Goal: Information Seeking & Learning: Check status

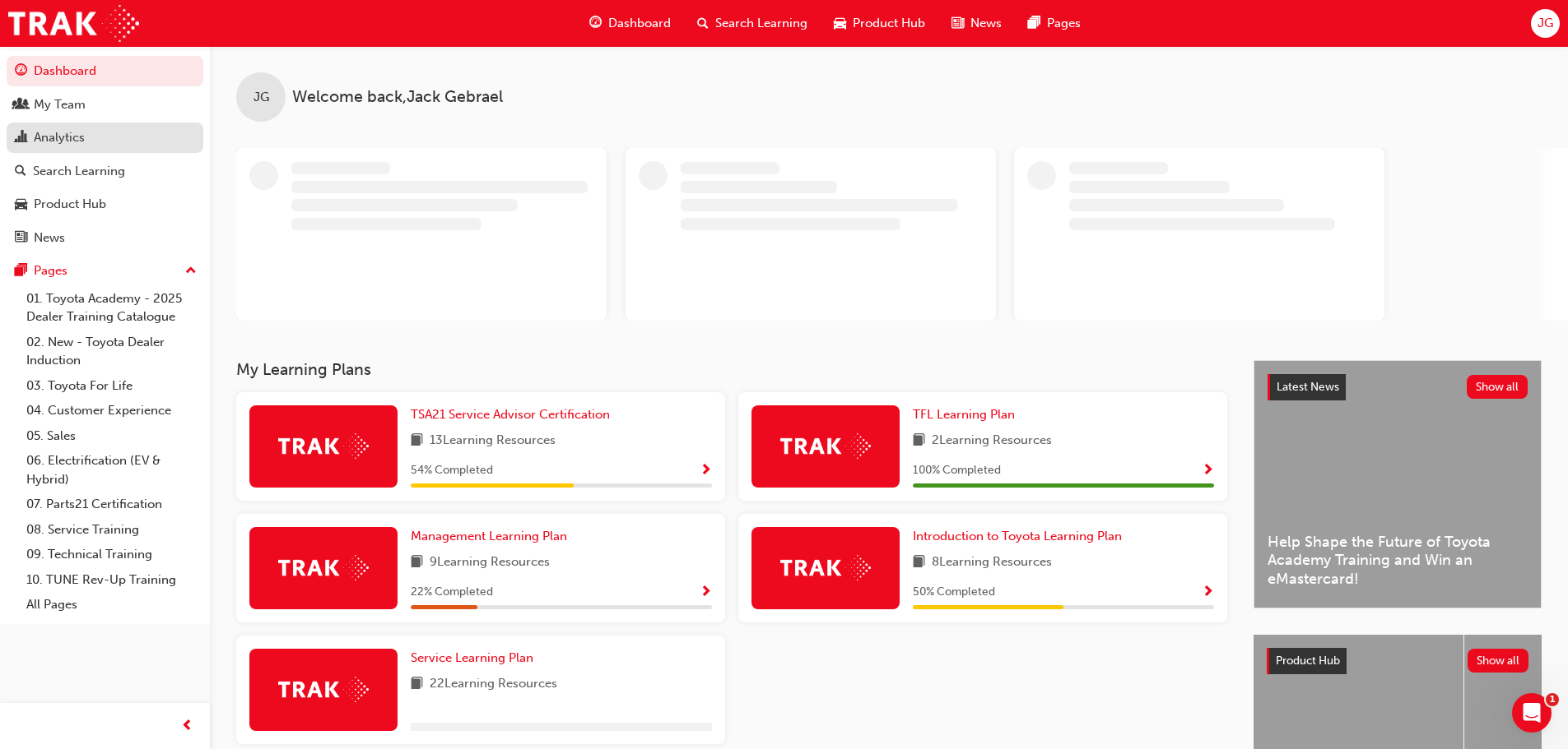
click at [78, 133] on div "Analytics" at bounding box center [59, 137] width 51 height 19
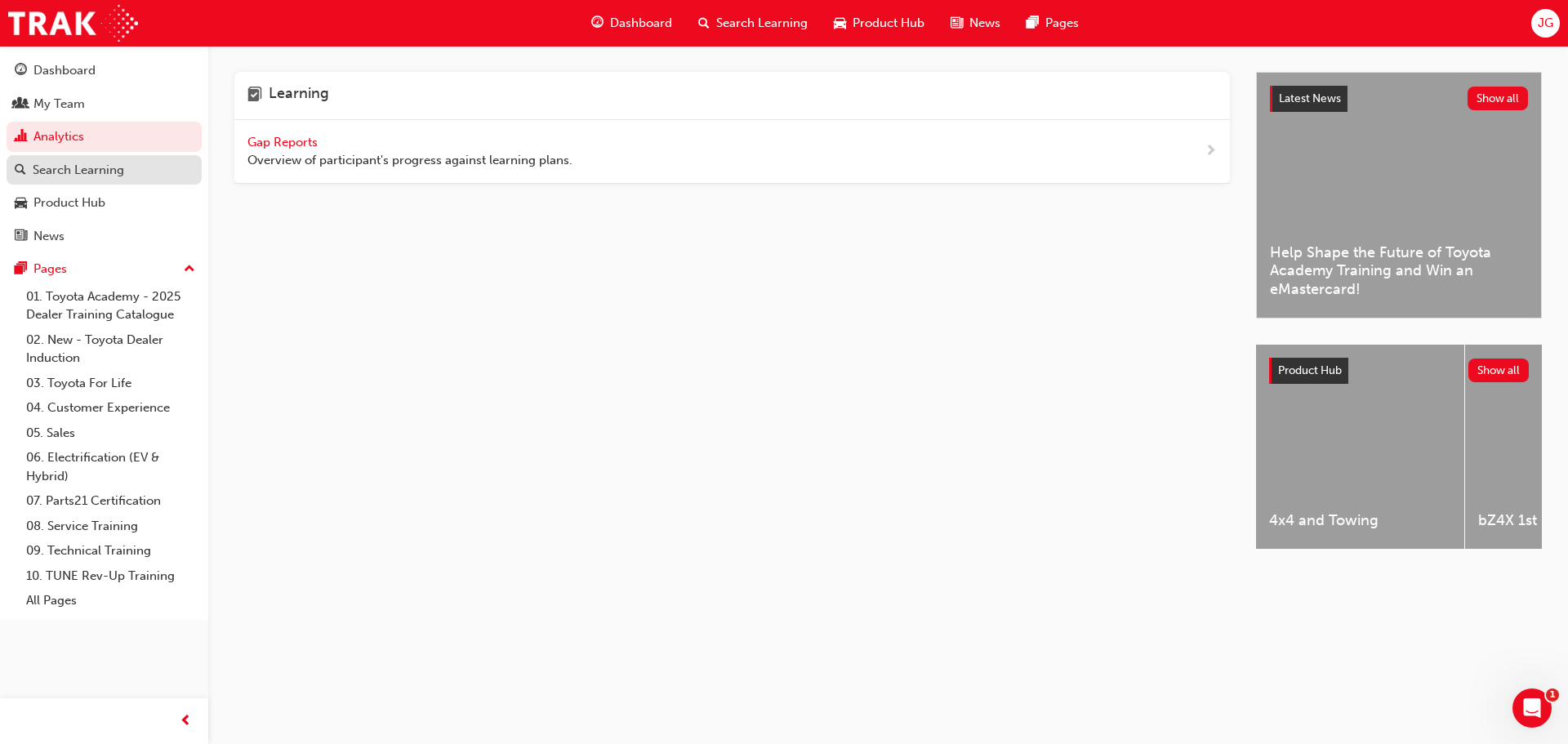
click at [103, 168] on div "Search Learning" at bounding box center [78, 170] width 92 height 19
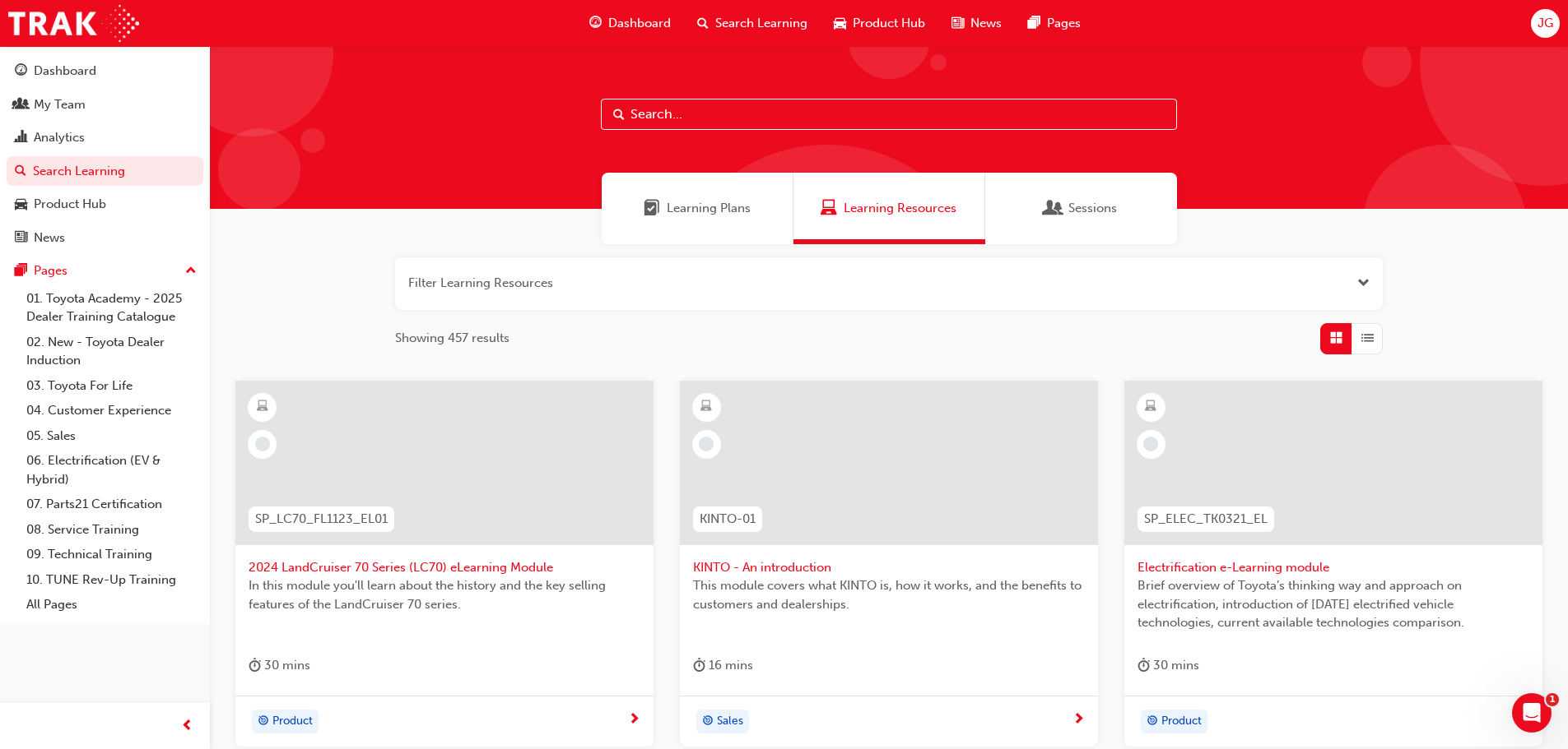
click at [697, 117] on input "text" at bounding box center [889, 114] width 576 height 31
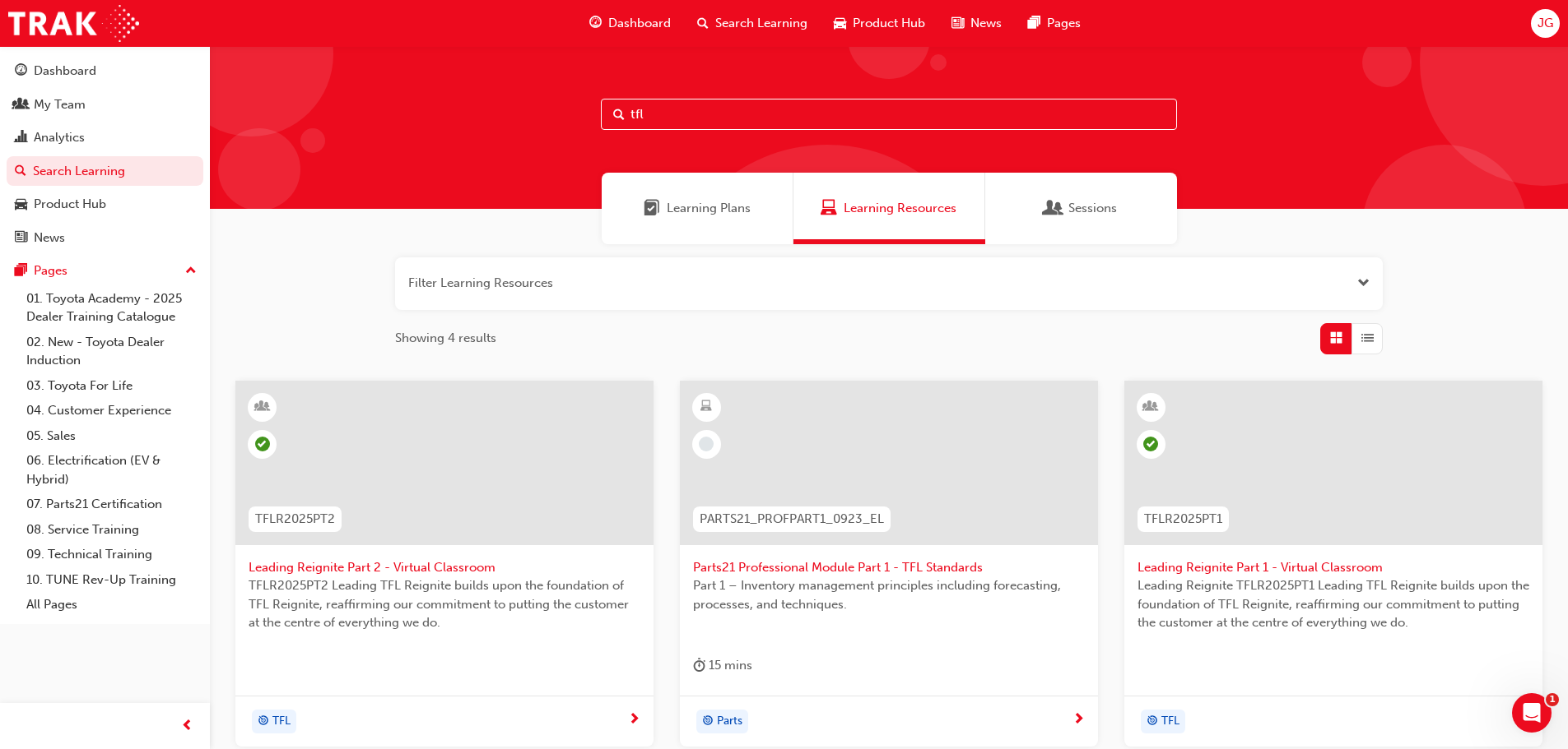
type input "tfl"
click at [706, 213] on span "Learning Plans" at bounding box center [708, 208] width 84 height 19
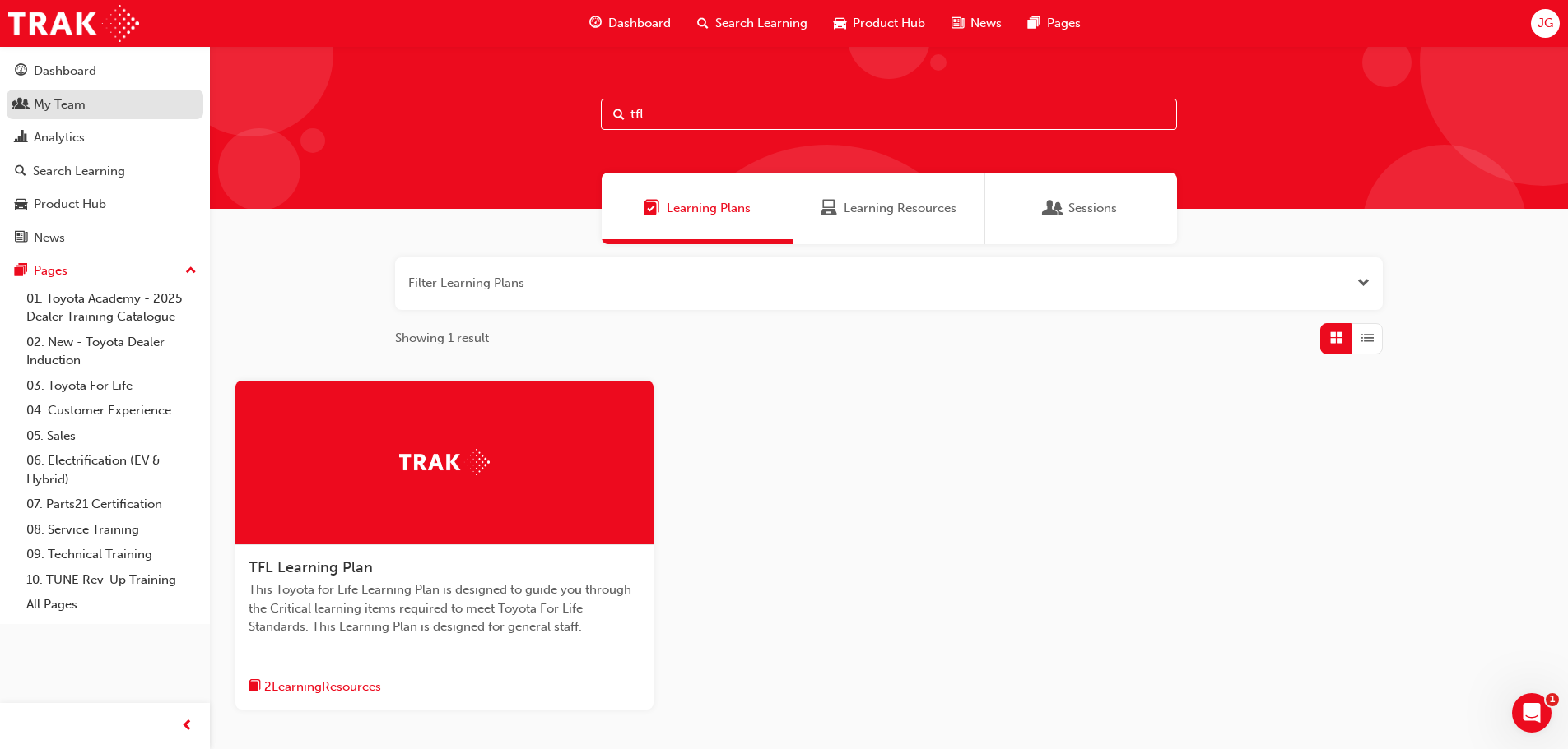
click at [53, 100] on div "My Team" at bounding box center [59, 105] width 51 height 19
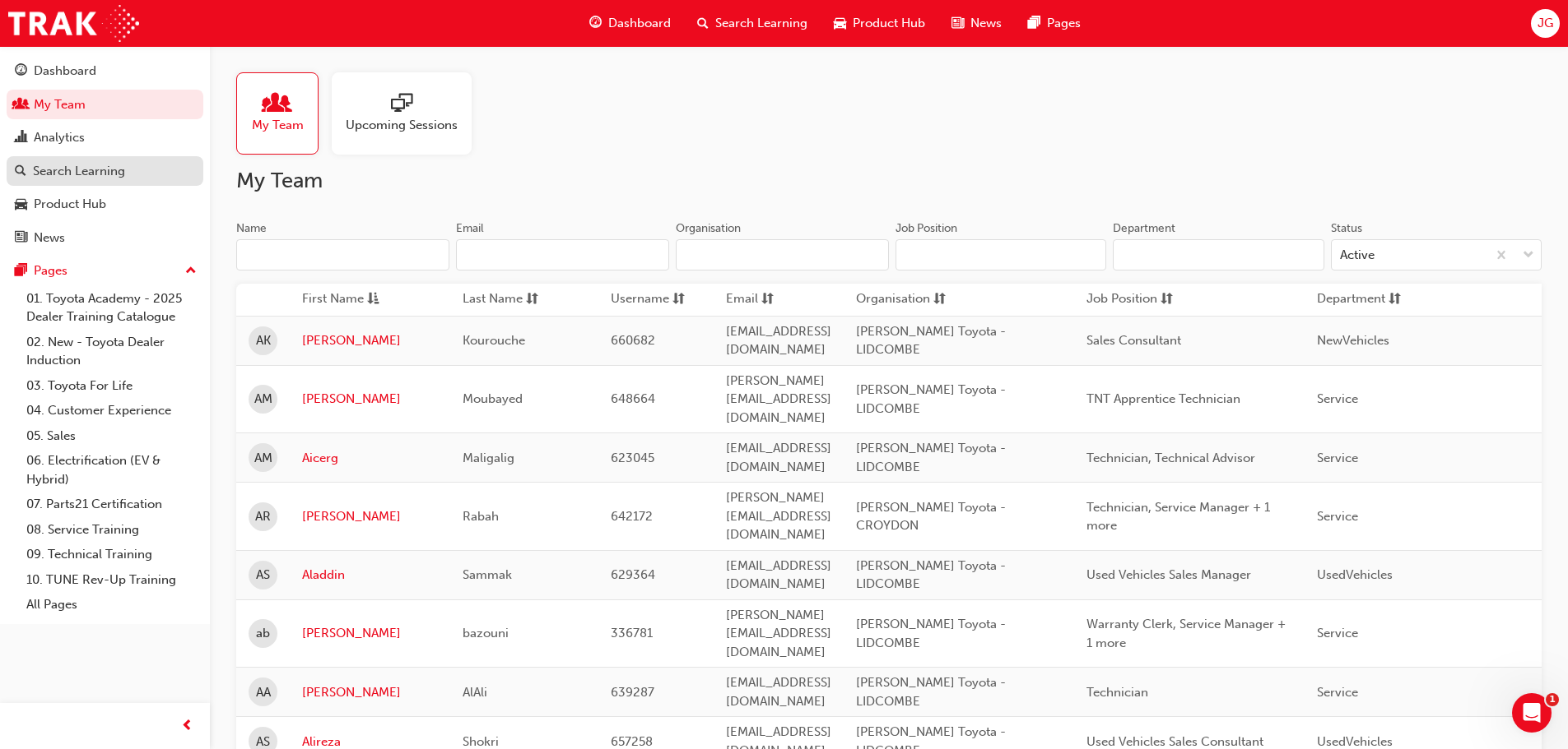
click at [85, 175] on div "Search Learning" at bounding box center [78, 171] width 93 height 19
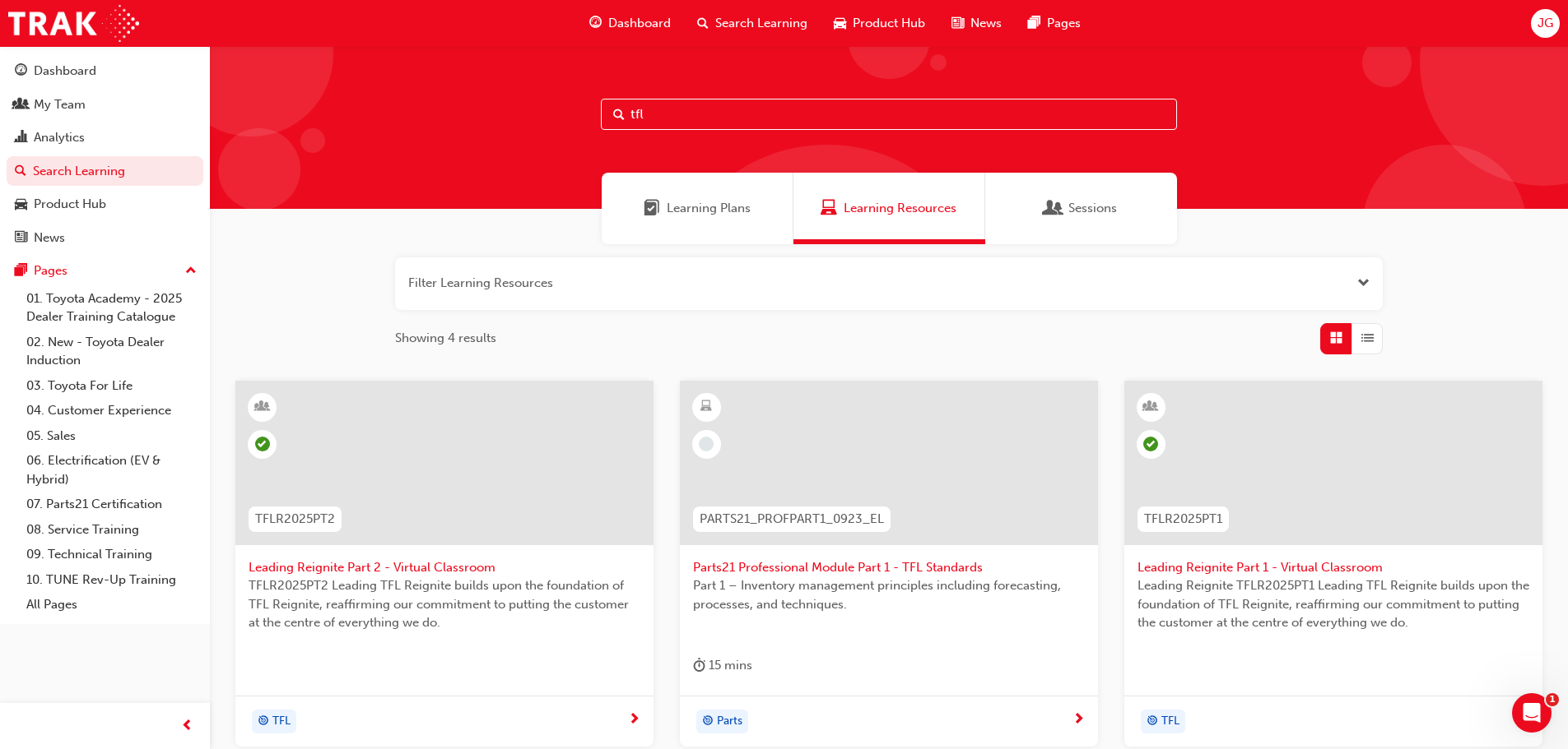
click at [683, 116] on input "tfl" at bounding box center [889, 114] width 576 height 31
type input "t"
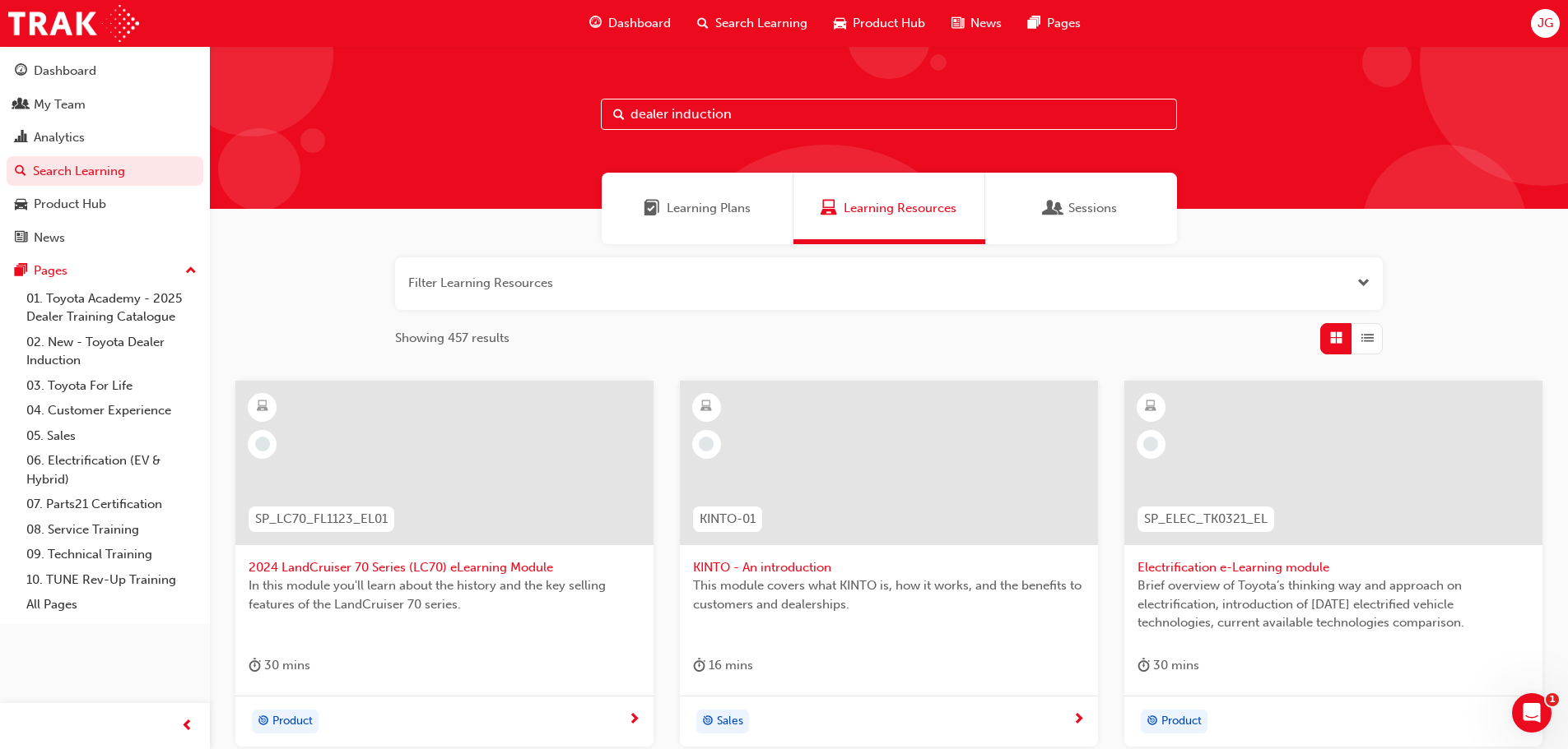
type input "dealer induction"
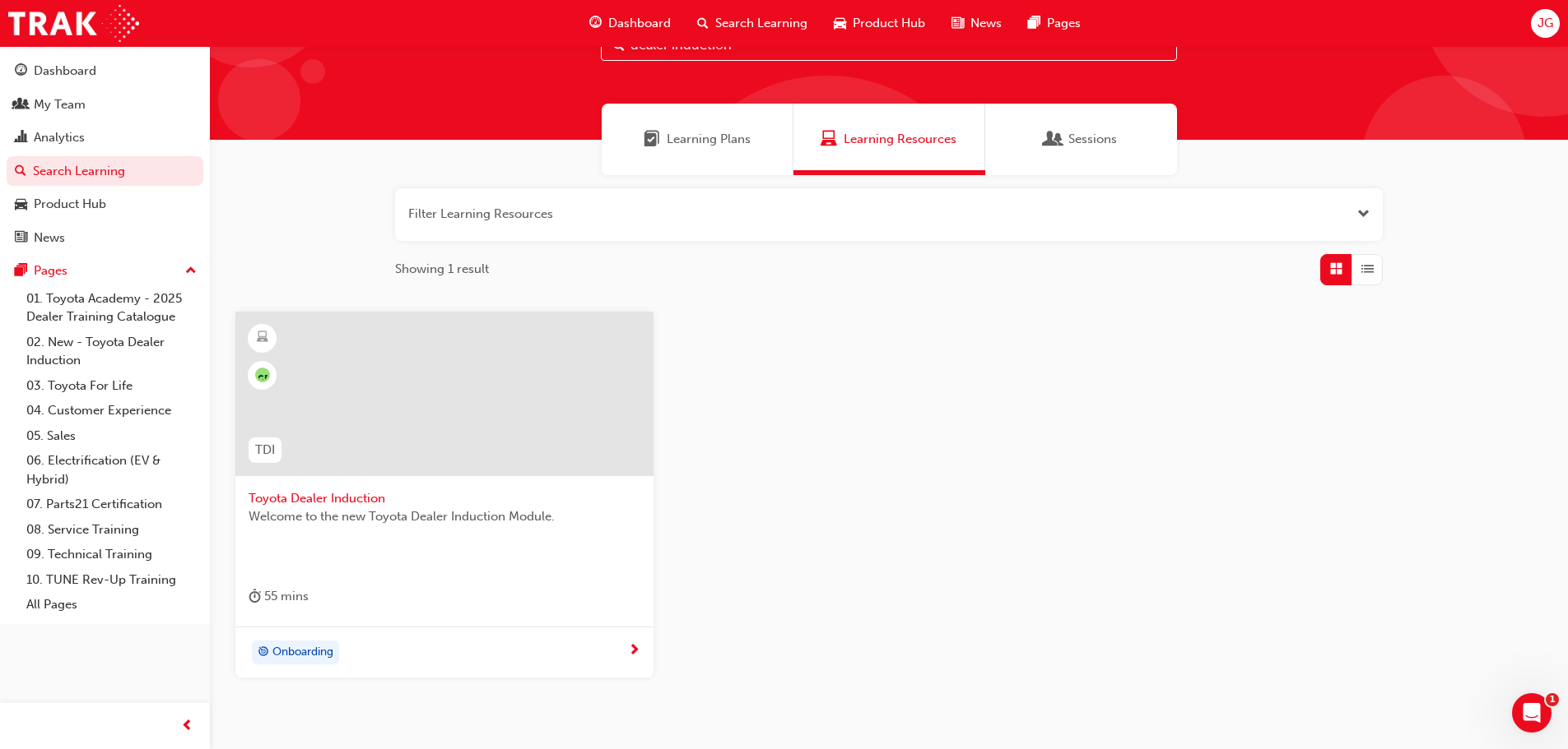
scroll to position [157, 0]
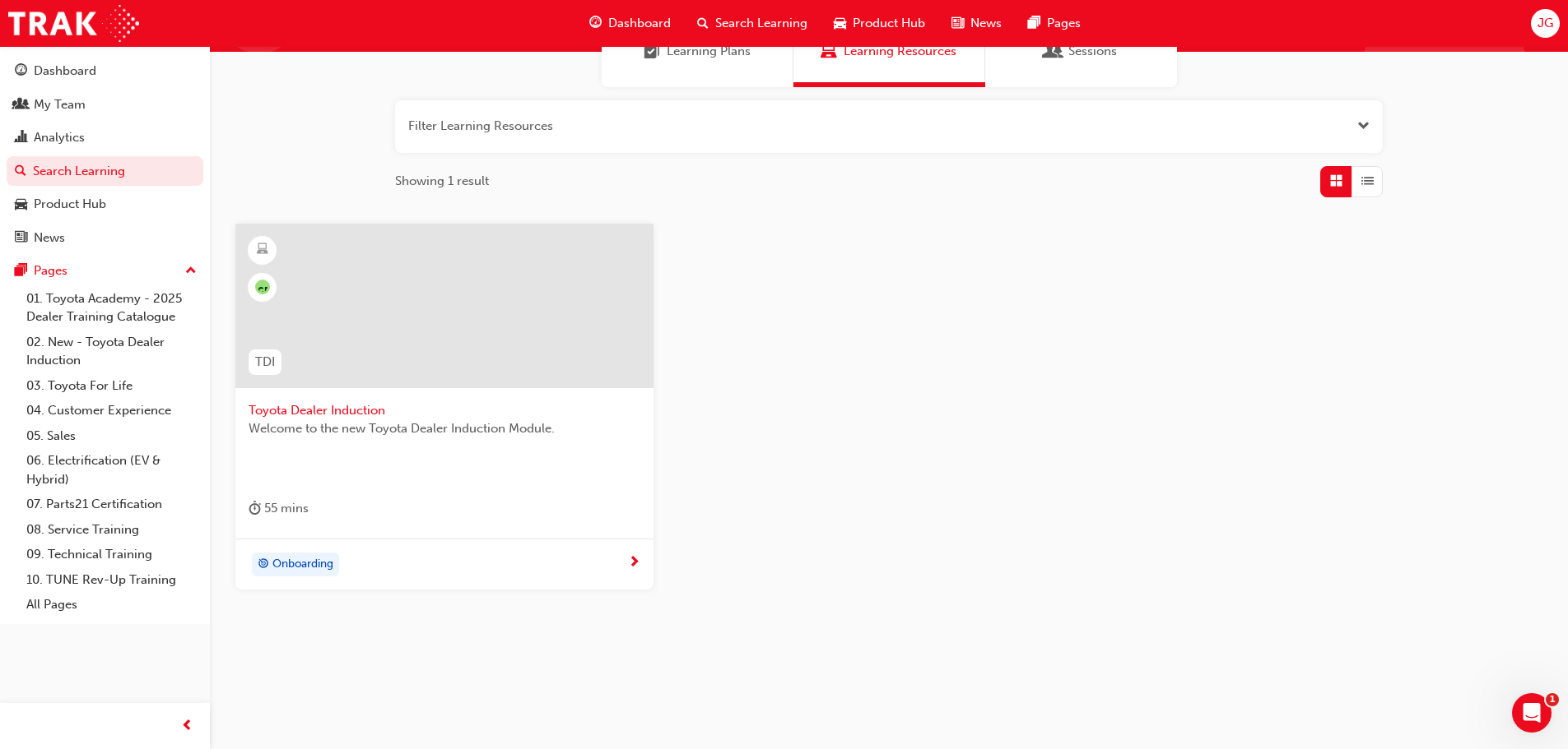
click at [343, 407] on span "Toyota Dealer Induction" at bounding box center [444, 411] width 392 height 19
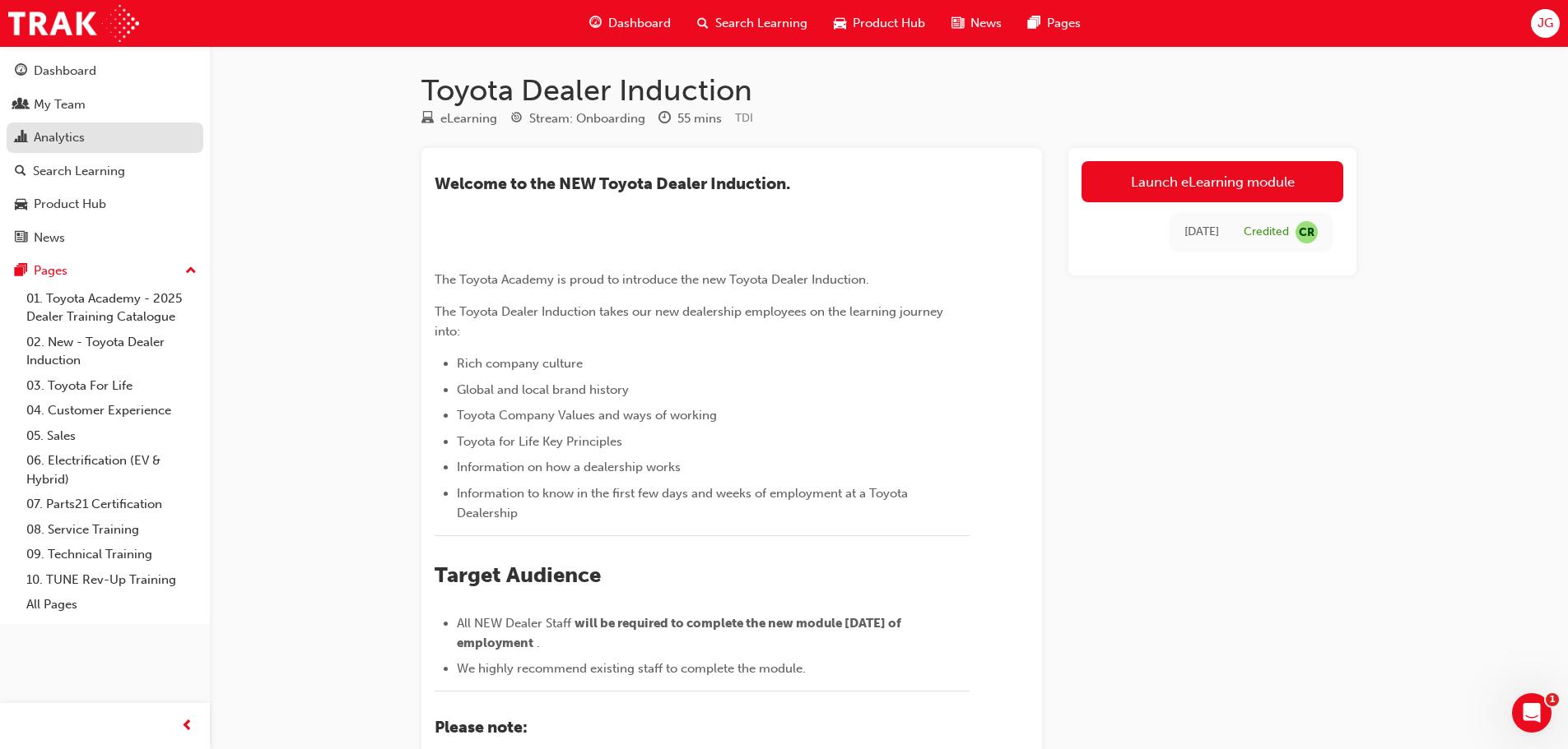
click at [71, 136] on div "Analytics" at bounding box center [59, 137] width 51 height 19
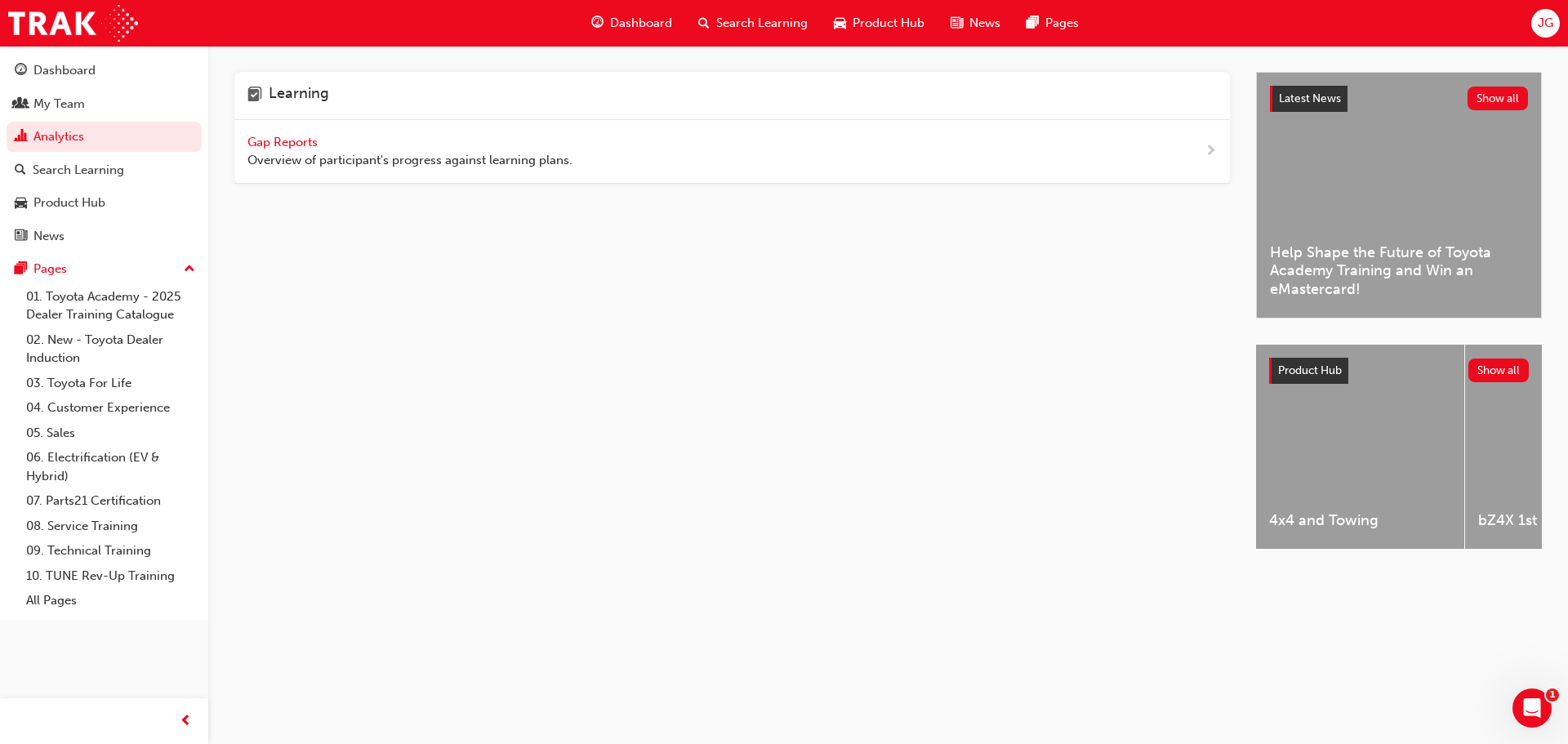
click at [277, 139] on span "Gap Reports" at bounding box center [284, 142] width 73 height 15
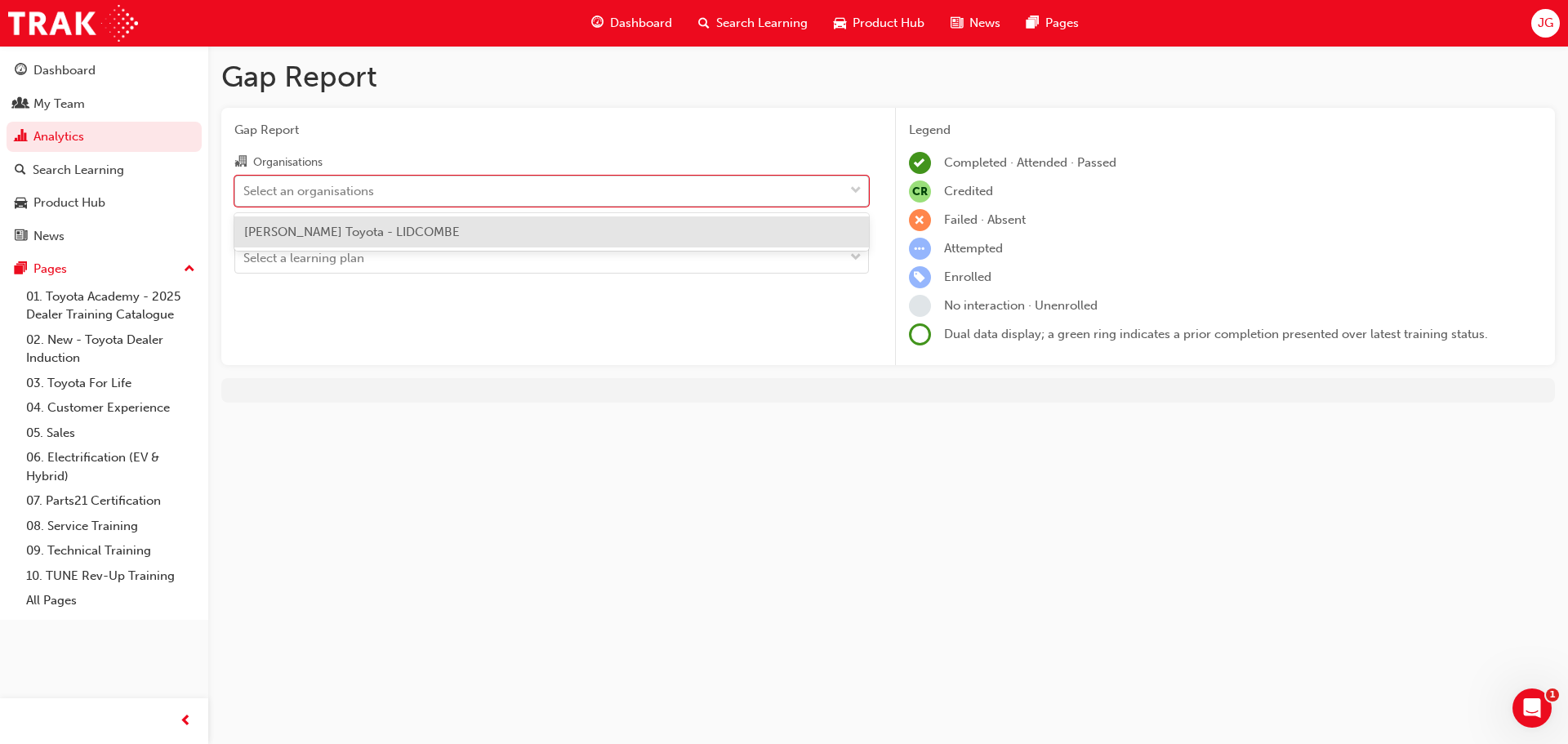
click at [298, 187] on div "Select an organisations" at bounding box center [308, 191] width 131 height 19
click at [245, 187] on input "Organisations option [PERSON_NAME] Toyota - LIDCOMBE focused, 1 of 1. 1 result …" at bounding box center [244, 189] width 2 height 14
click at [380, 232] on span "[PERSON_NAME] Toyota - LIDCOMBE" at bounding box center [351, 232] width 215 height 15
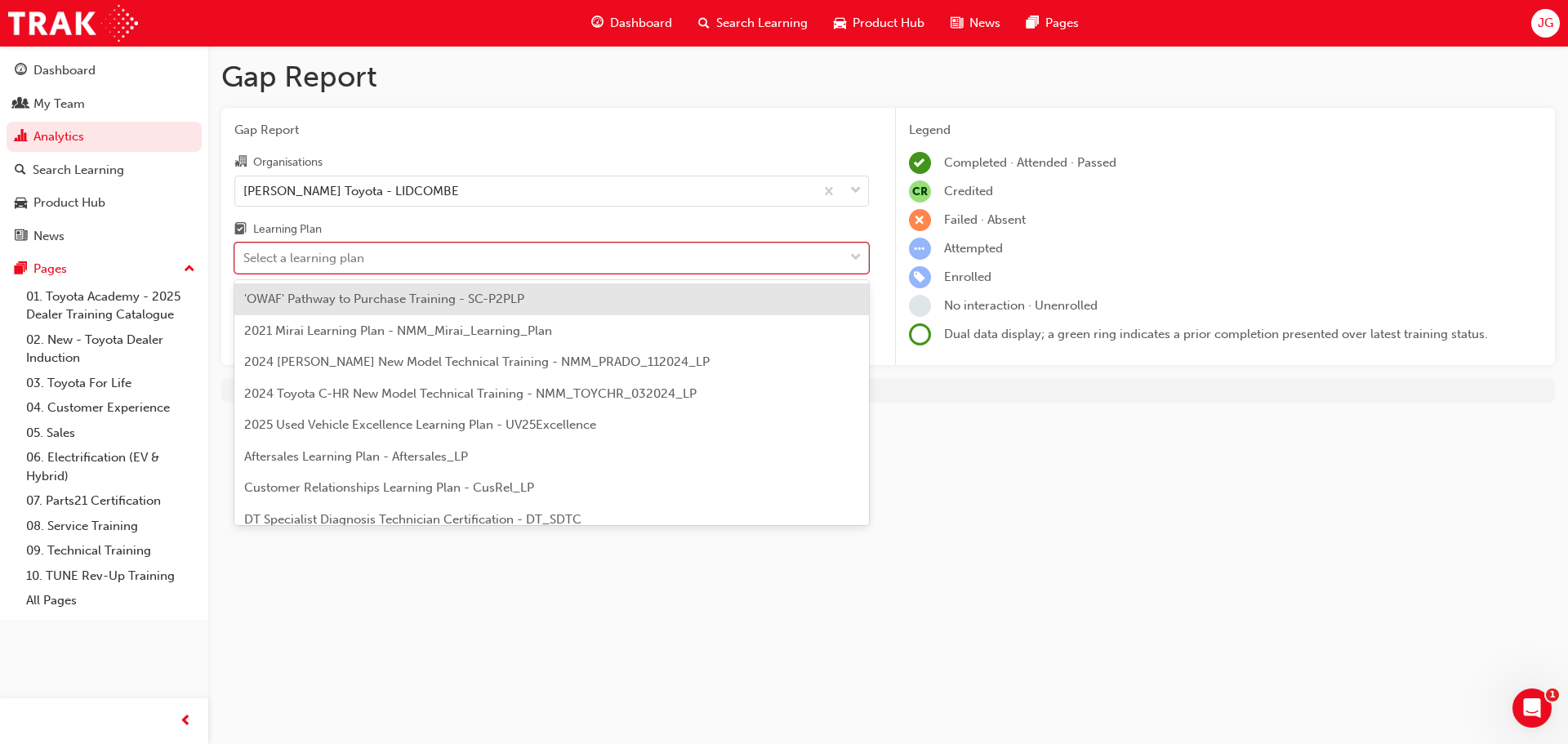
click at [350, 257] on div "Select a learning plan" at bounding box center [303, 259] width 121 height 19
click at [245, 257] on input "Learning Plan option 'OWAF' Pathway to Purchase Training - SC-P2PLP focused, 1 …" at bounding box center [244, 257] width 2 height 14
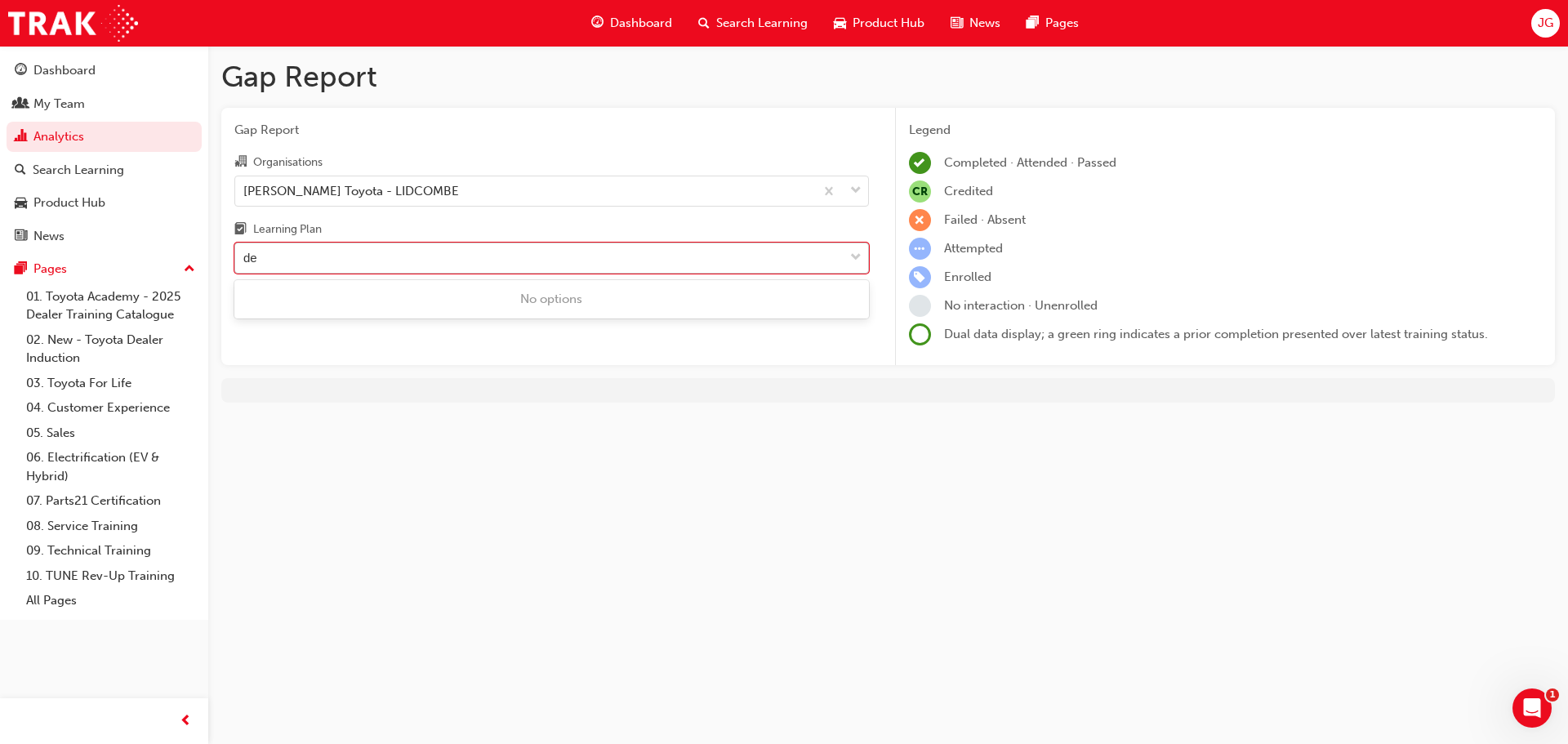
type input "d"
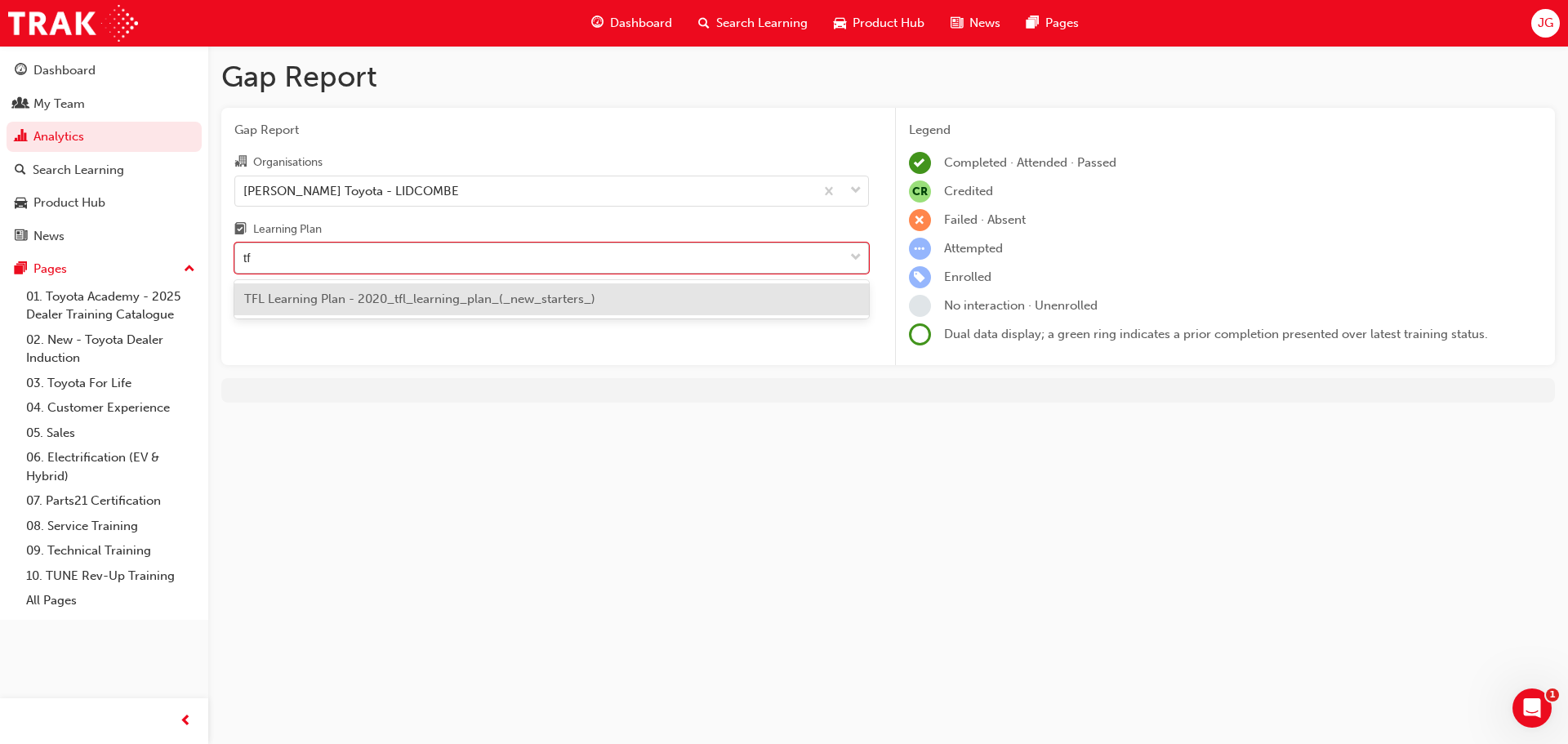
type input "tfl"
click at [405, 295] on span "TFL Learning Plan - 2020_tfl_learning_plan_(_new_starters_)" at bounding box center [419, 299] width 351 height 15
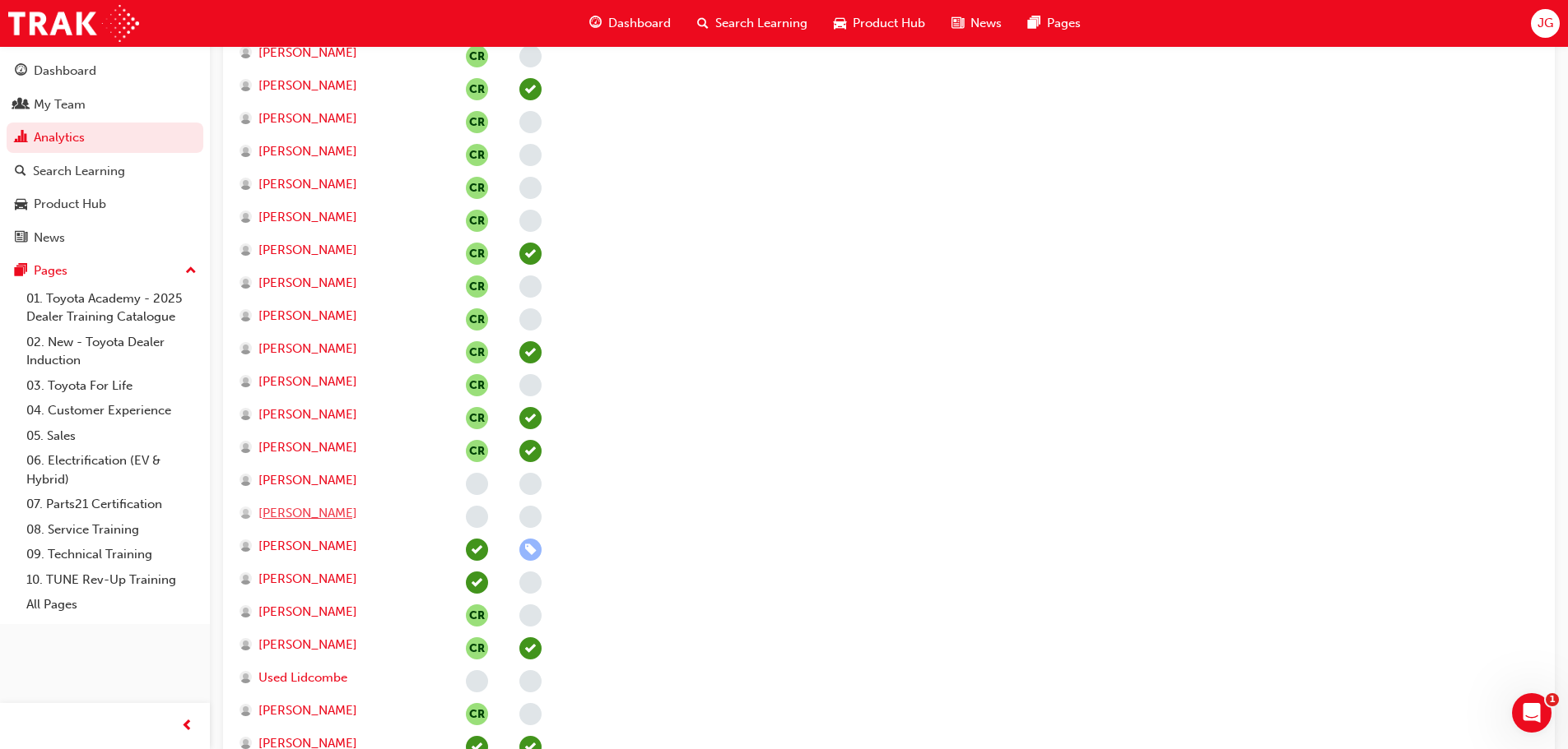
scroll to position [2573, 0]
click at [288, 643] on span "[PERSON_NAME]" at bounding box center [308, 644] width 99 height 19
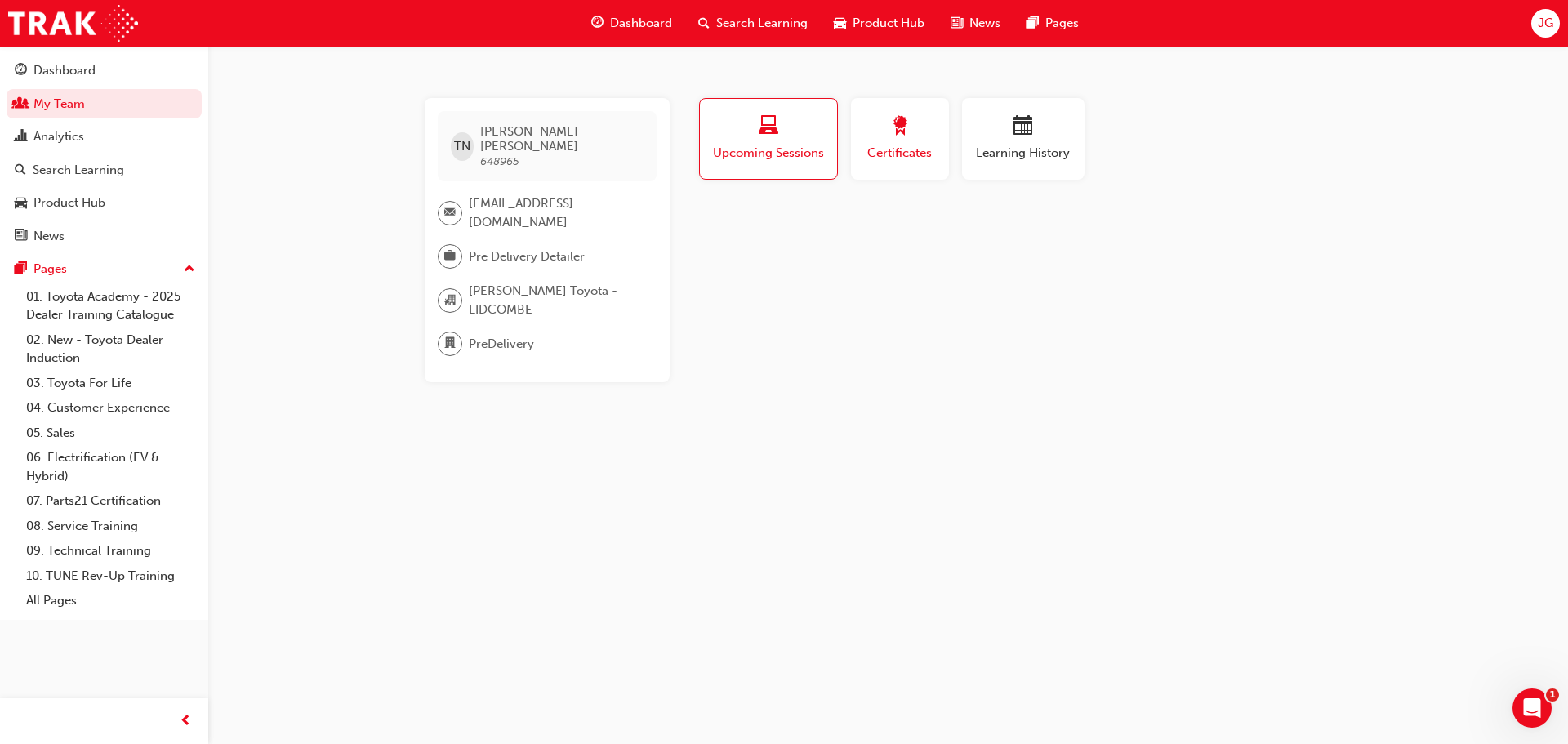
click at [900, 143] on div "Certificates" at bounding box center [899, 139] width 73 height 46
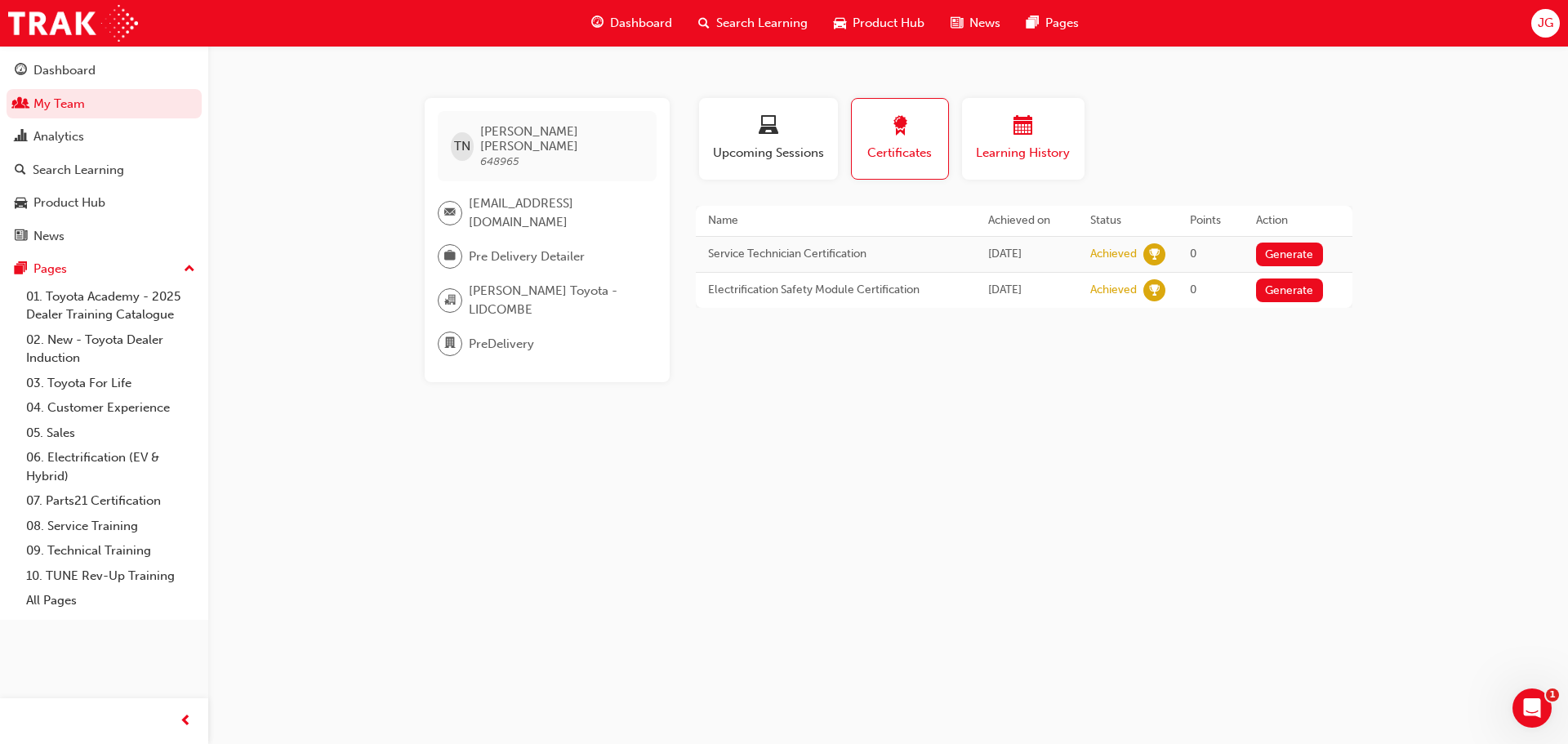
click at [1007, 135] on div "button" at bounding box center [1024, 128] width 98 height 25
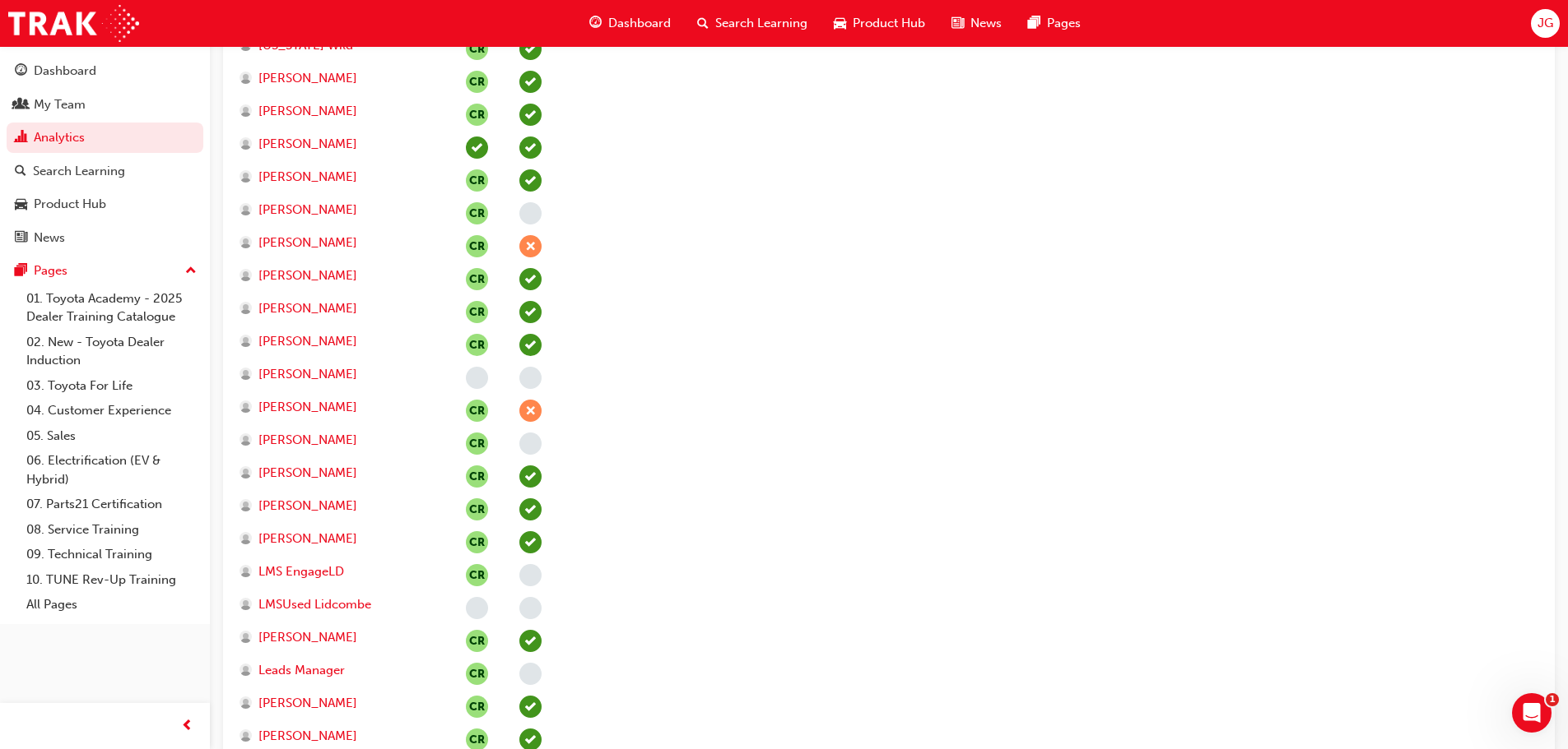
scroll to position [1175, 0]
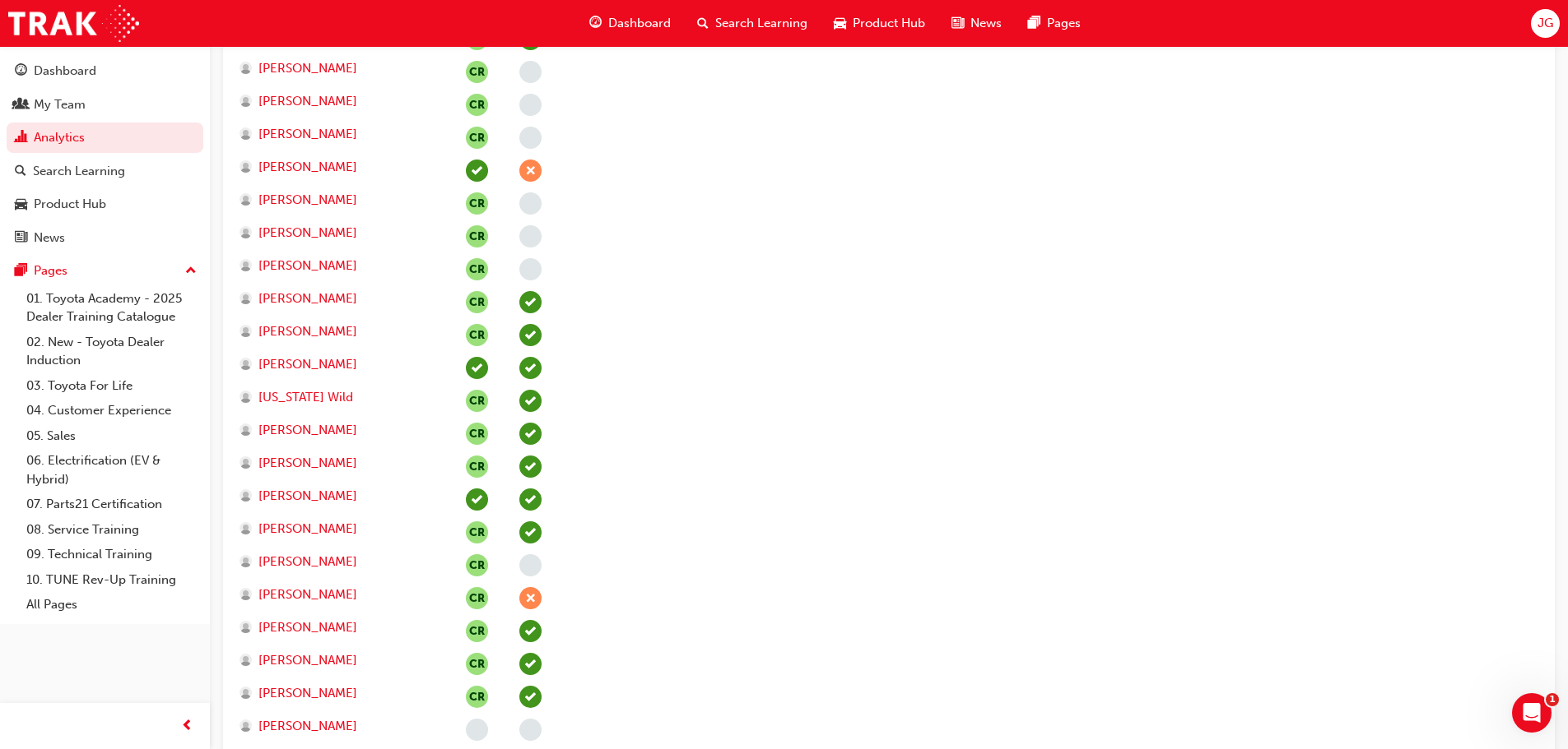
drag, startPoint x: 692, startPoint y: 0, endPoint x: 987, endPoint y: 299, distance: 420.0
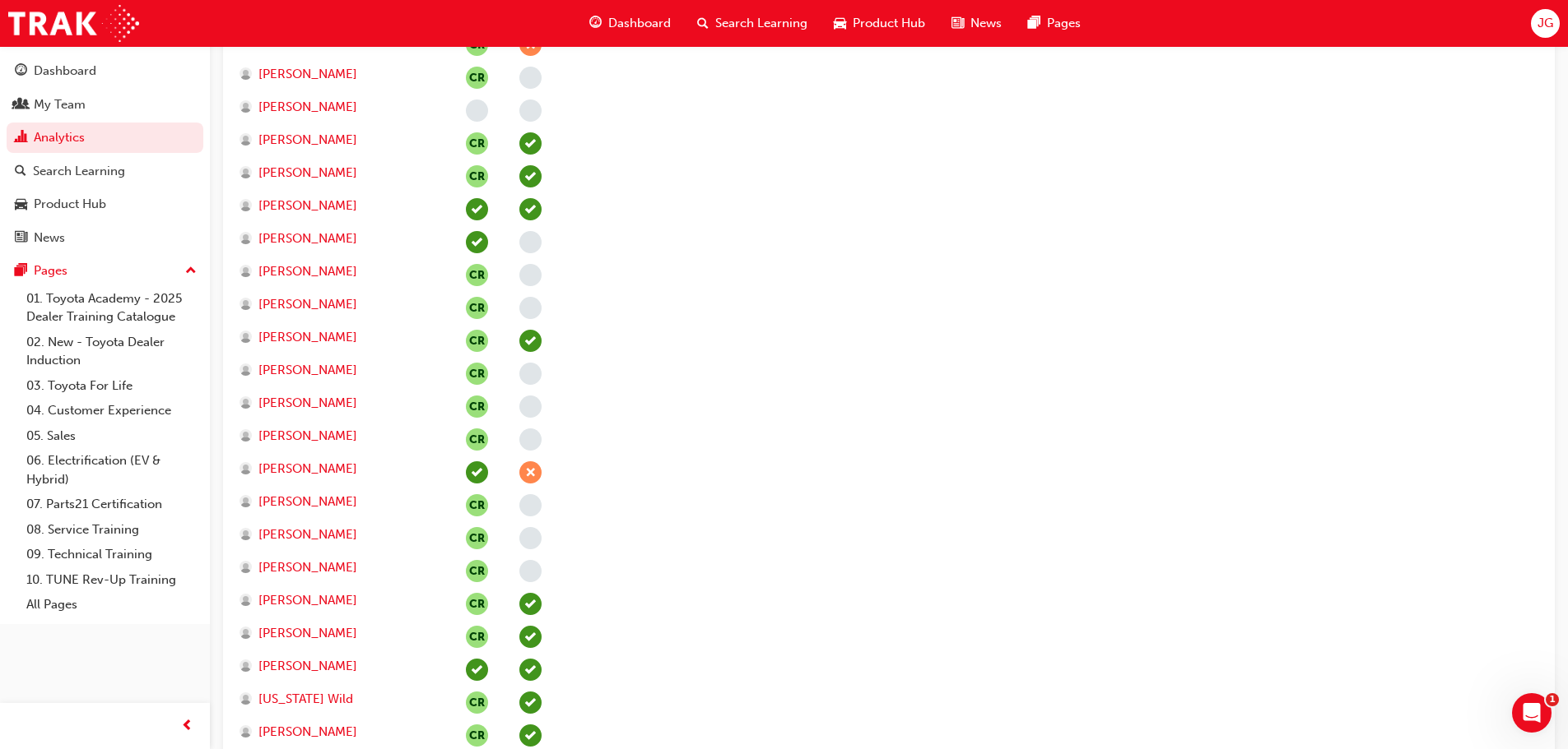
scroll to position [825, 0]
